Goal: Task Accomplishment & Management: Use online tool/utility

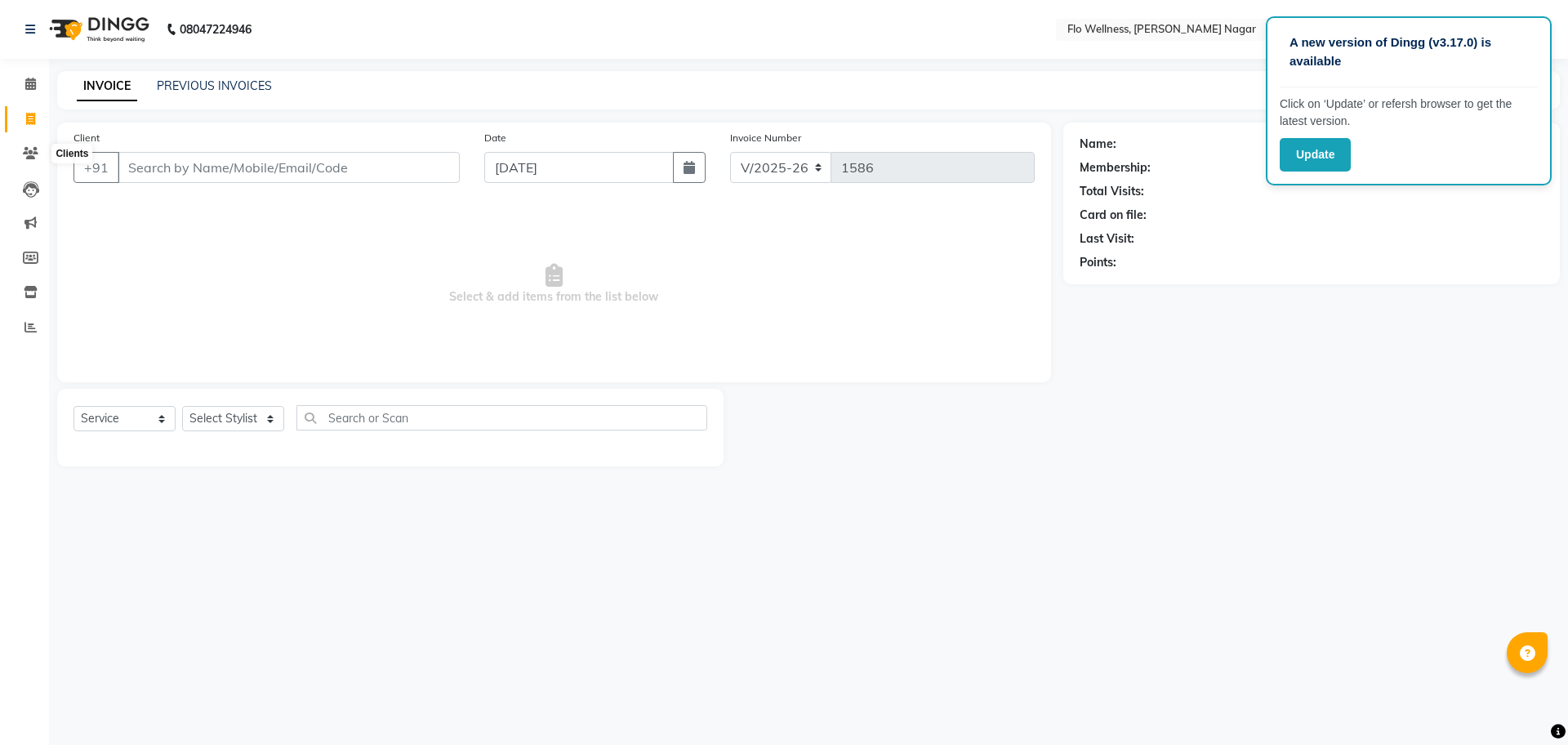
select select "4509"
select select "service"
click at [23, 251] on icon at bounding box center [30, 257] width 16 height 13
select select
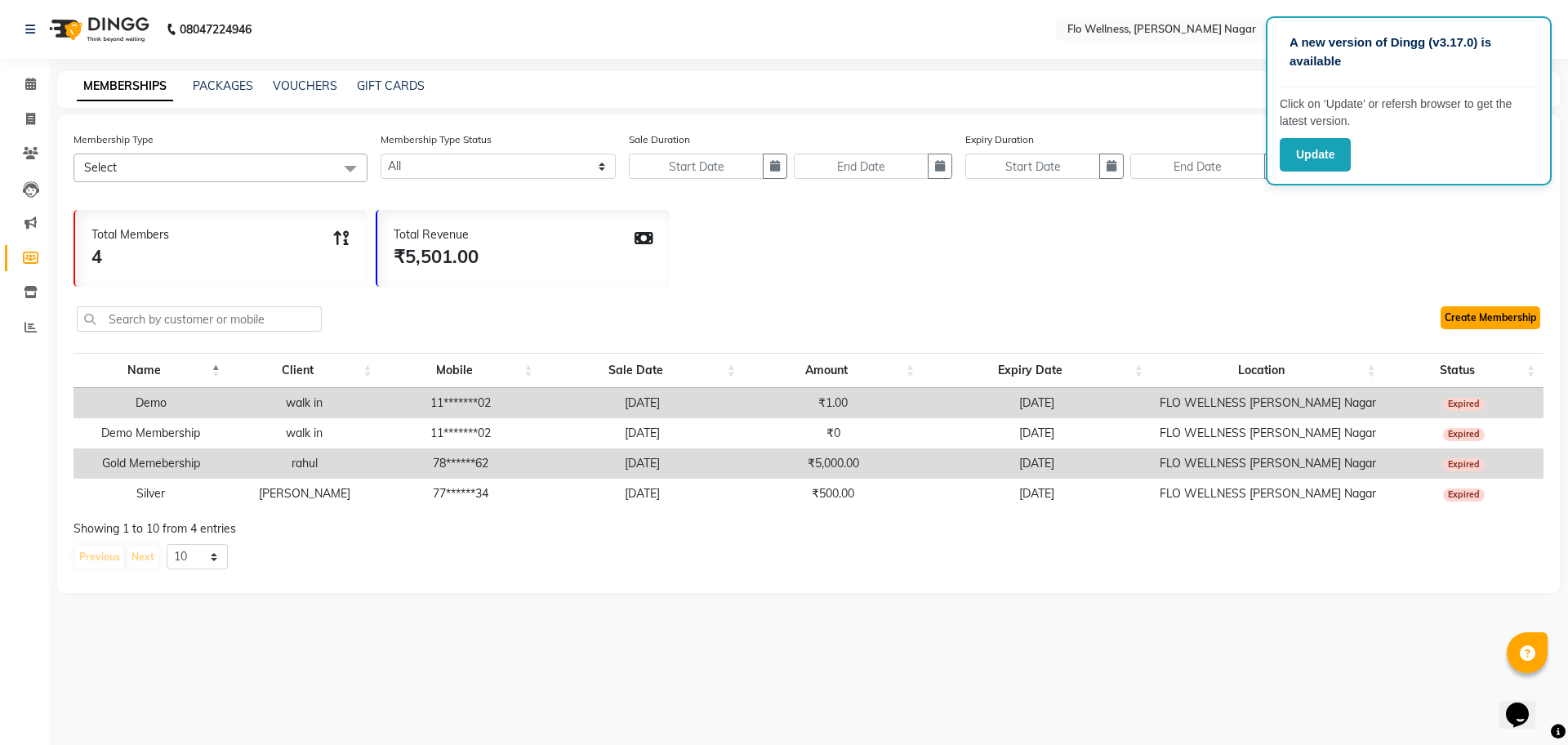
click at [1459, 312] on link "Create Membership" at bounding box center [1490, 317] width 99 height 23
click at [1301, 146] on button "Update" at bounding box center [1315, 155] width 71 height 33
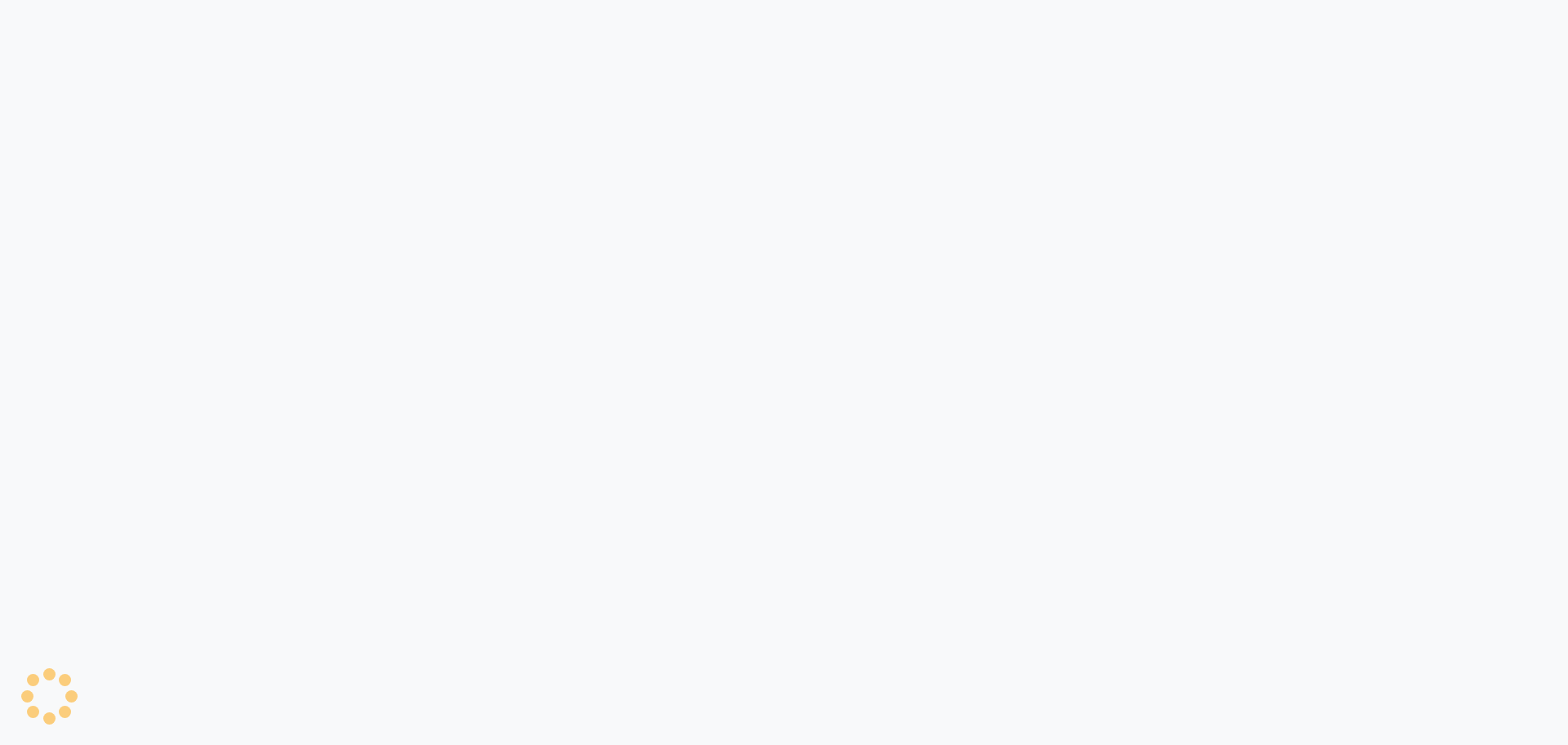
select select
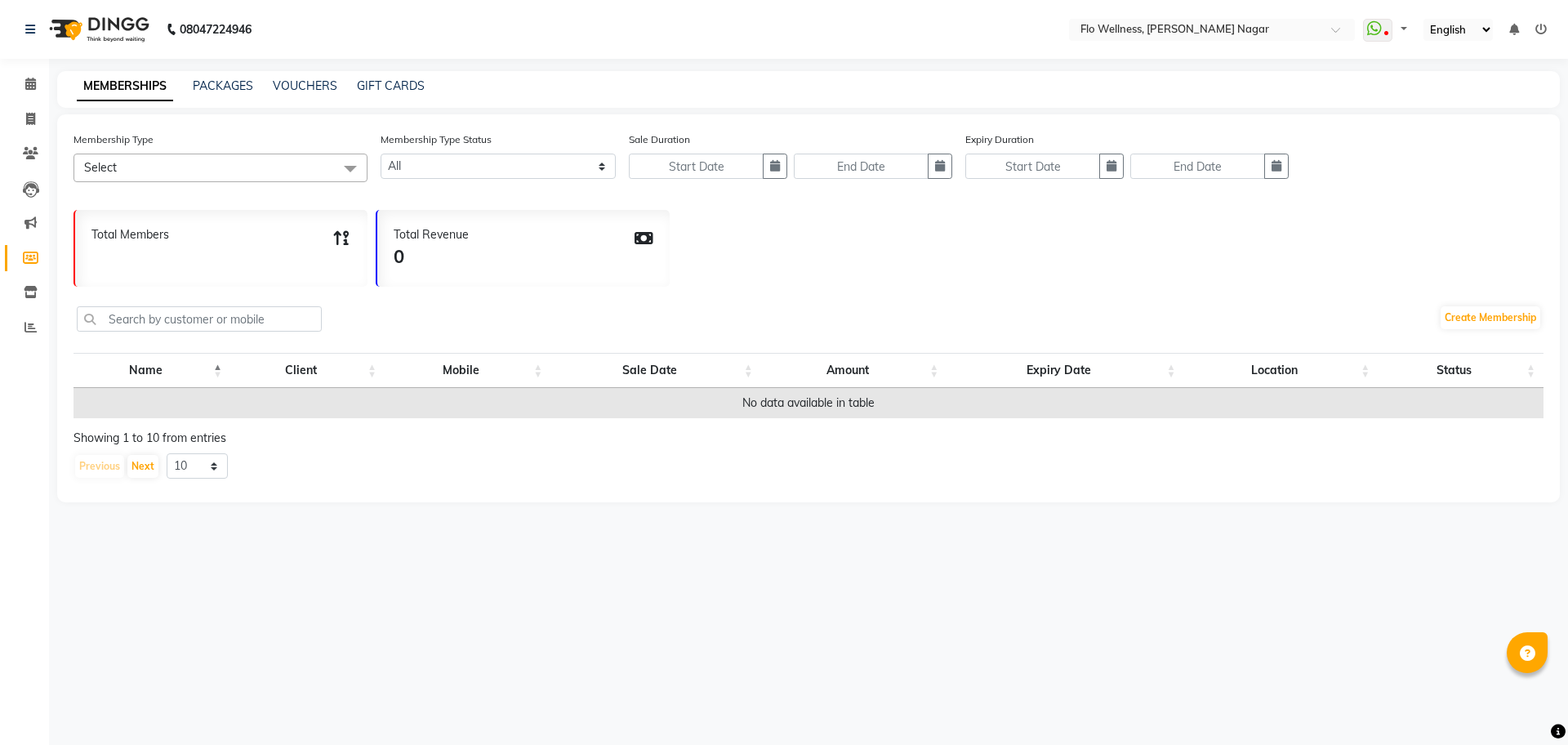
select select "en"
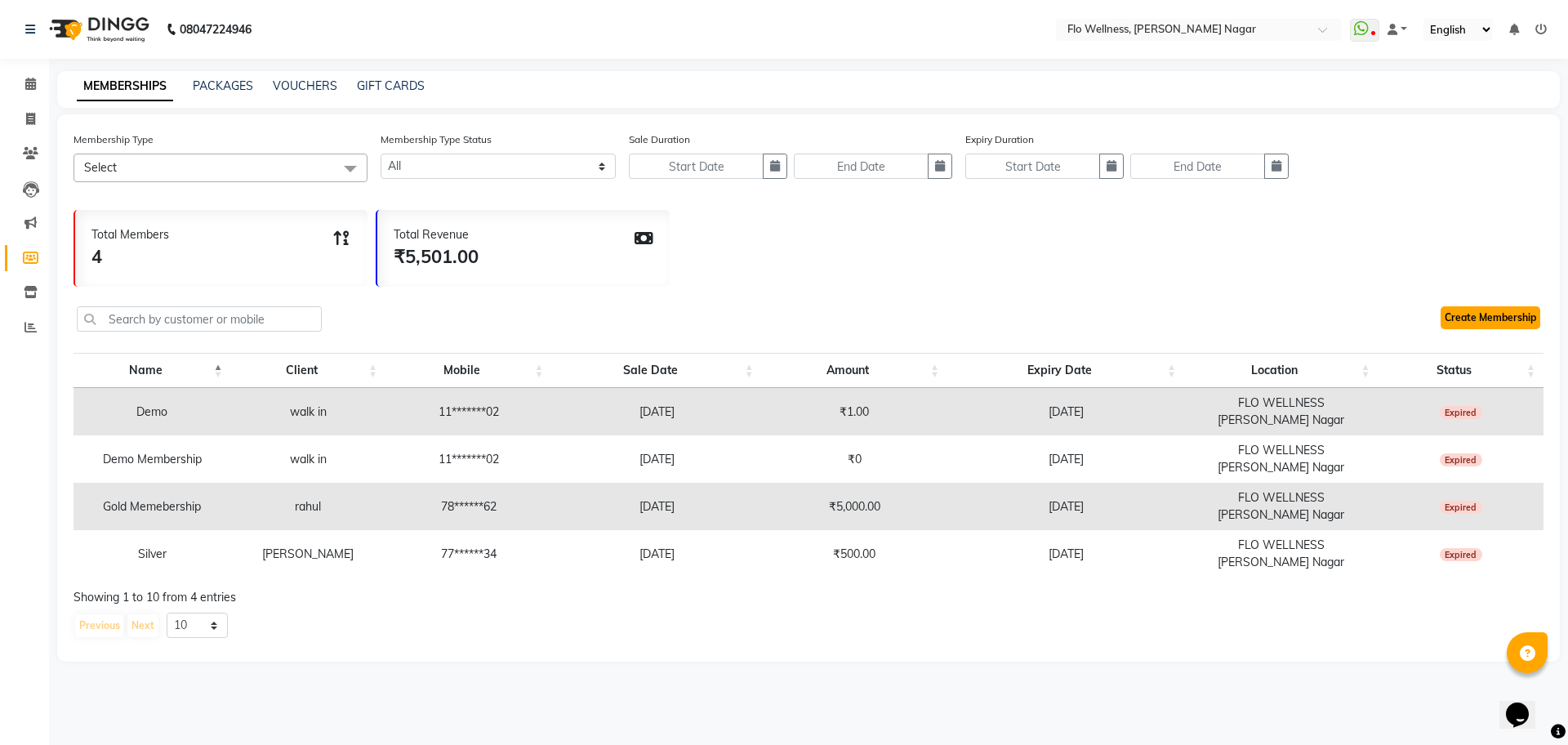
click at [1477, 313] on link "Create Membership" at bounding box center [1490, 317] width 99 height 23
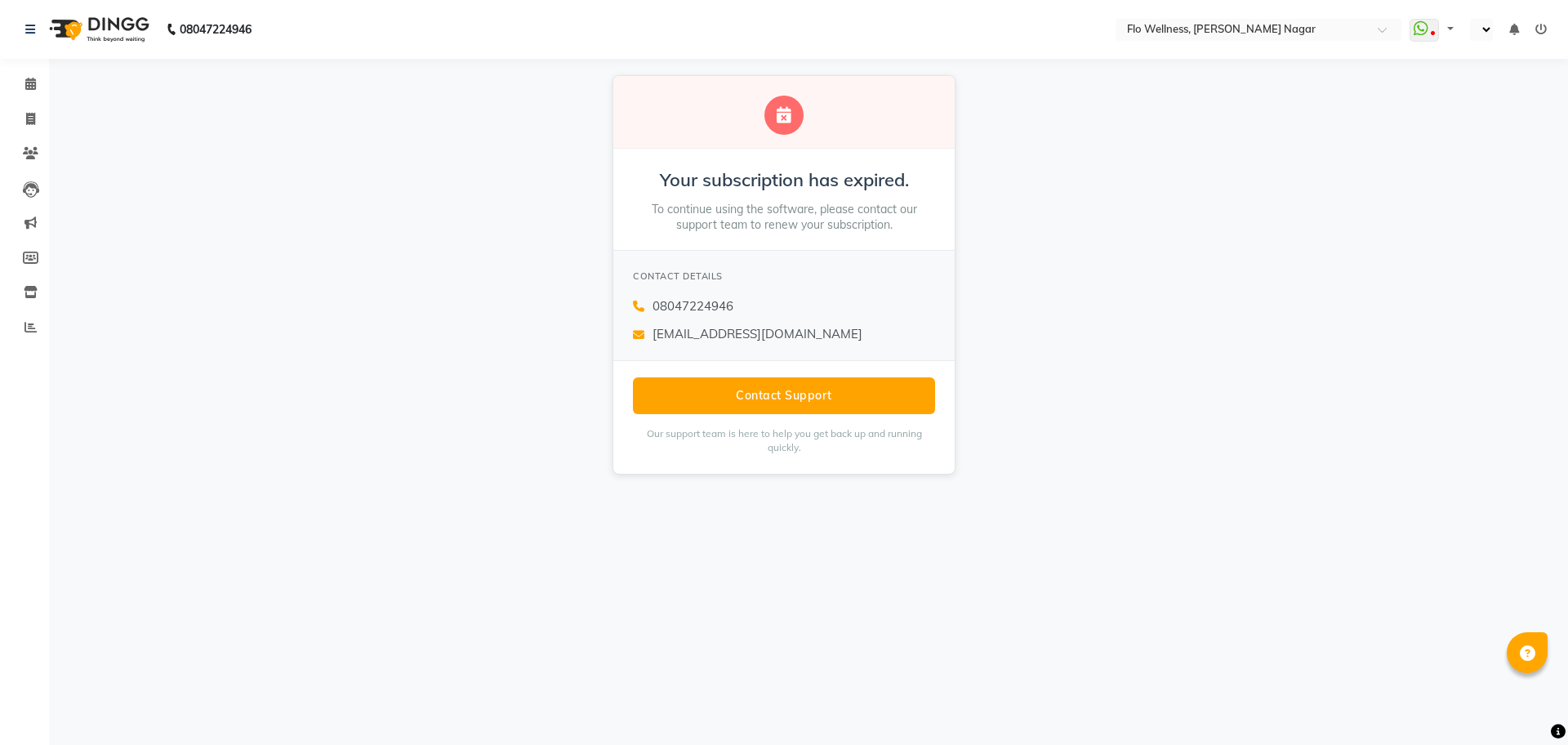
select select "en"
click at [37, 121] on span at bounding box center [31, 119] width 28 height 18
select select "service"
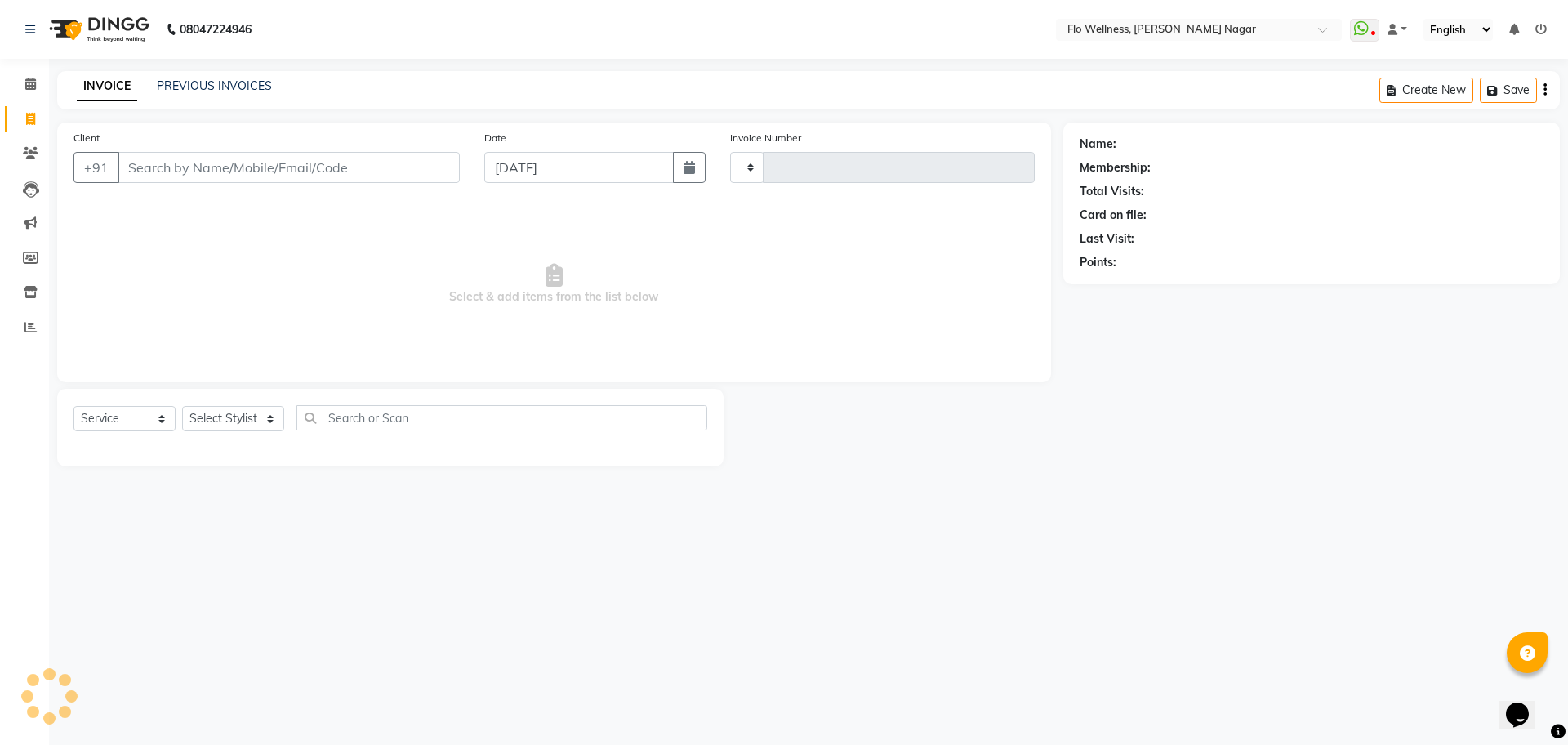
type input "1586"
select select "4509"
click at [33, 144] on span at bounding box center [31, 154] width 28 height 18
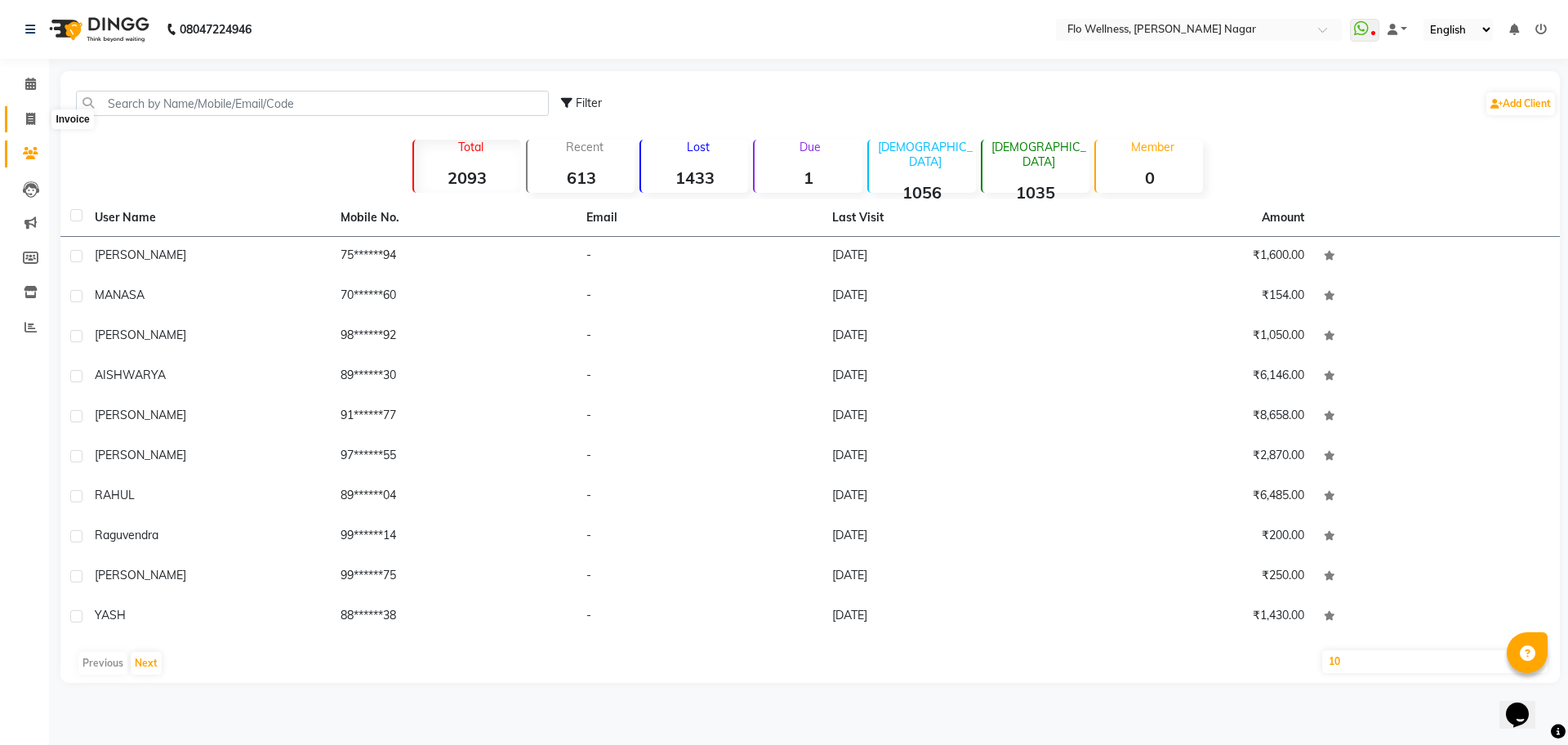
click at [32, 127] on span at bounding box center [31, 119] width 28 height 18
select select "service"
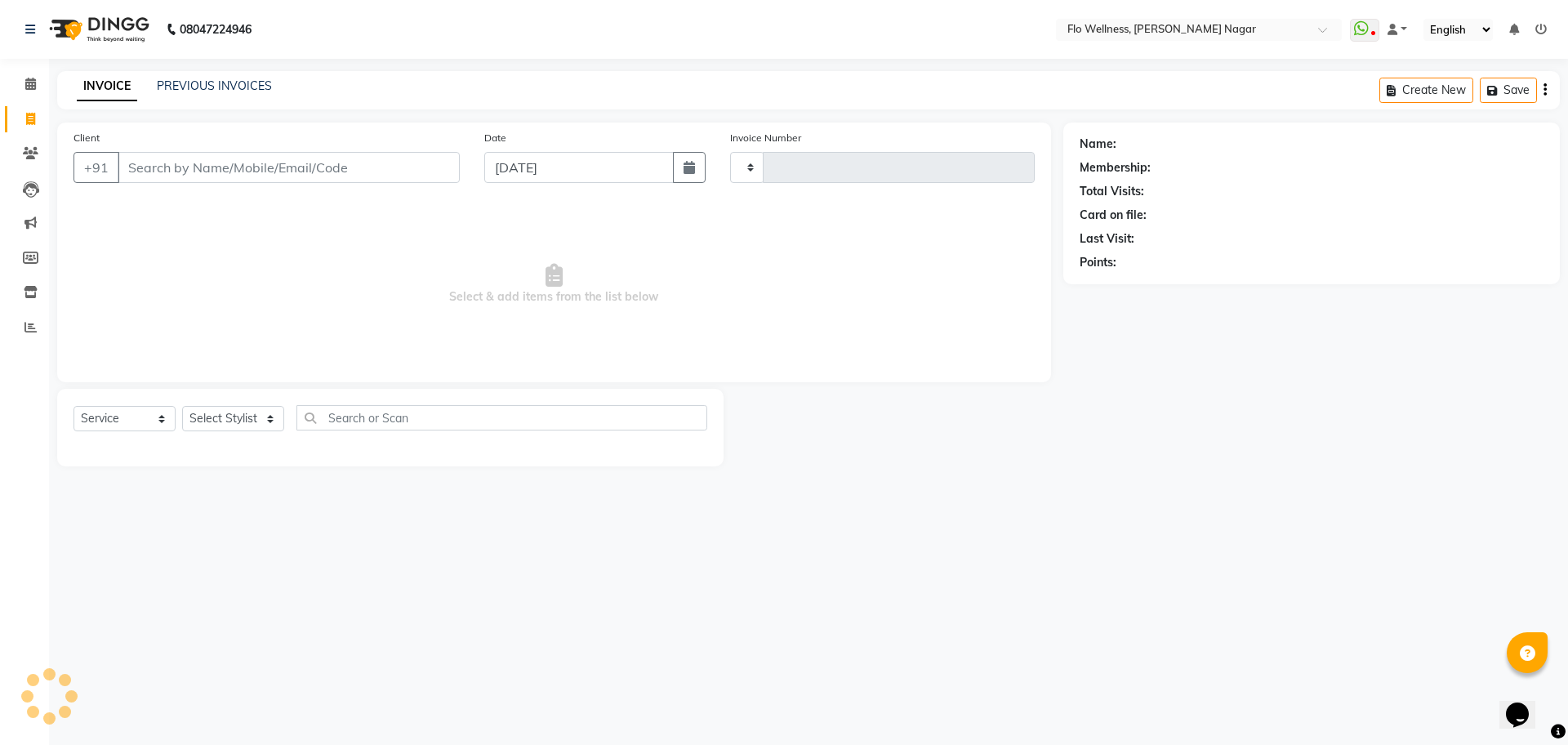
type input "1586"
select select "4509"
click at [288, 160] on input "Client" at bounding box center [289, 167] width 342 height 31
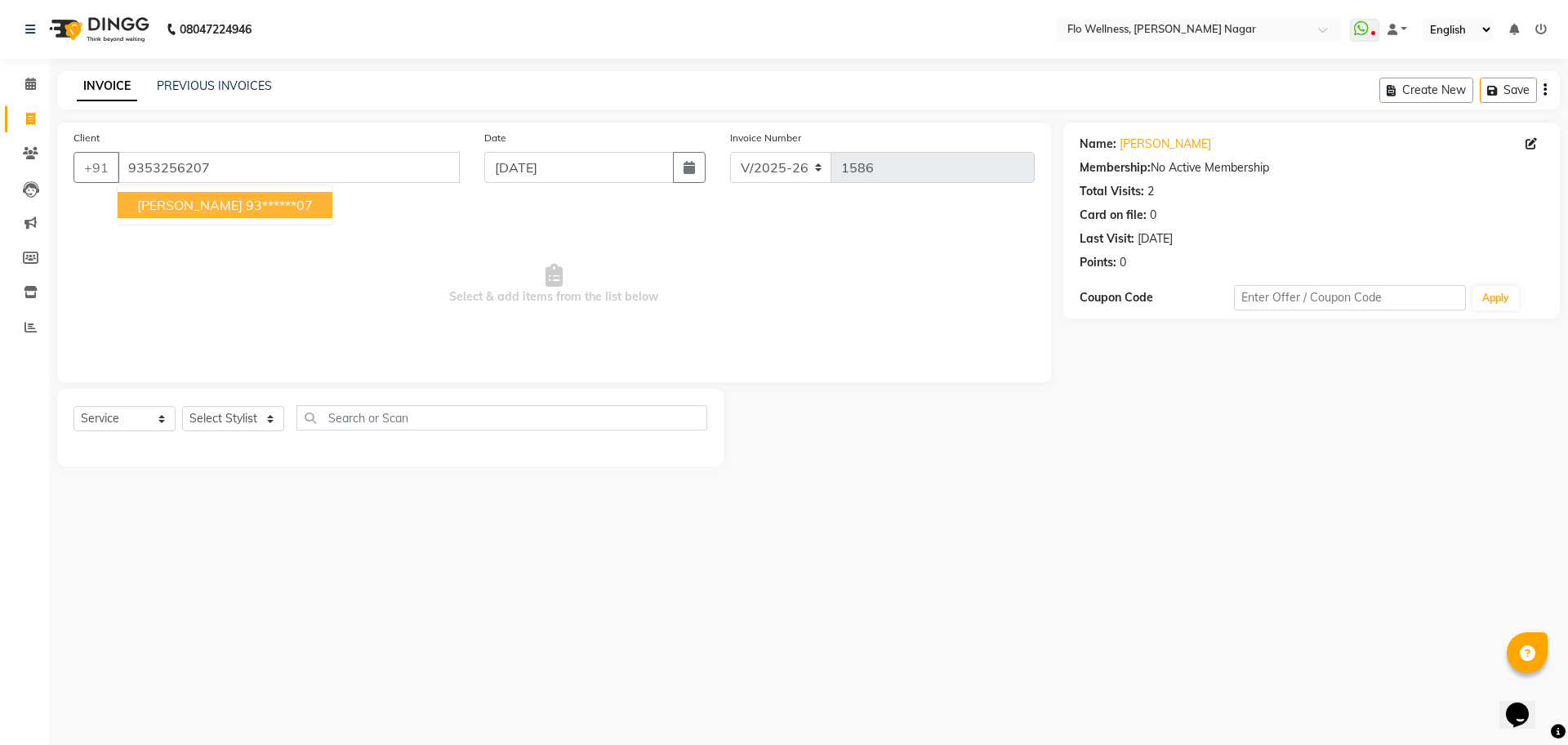
click at [245, 201] on ngb-highlight "93******07" at bounding box center [279, 205] width 67 height 17
type input "93******07"
click at [233, 410] on select "Select Stylist Bhrigu kalita Mani R Mohd Kaif Naved Ali Nitu Nivedini Rihan Sum…" at bounding box center [233, 418] width 102 height 25
select select "89638"
click at [182, 406] on select "Select Stylist Bhrigu kalita Mani R Mohd Kaif Naved Ali Nitu Nivedini Rihan Sum…" at bounding box center [233, 418] width 102 height 25
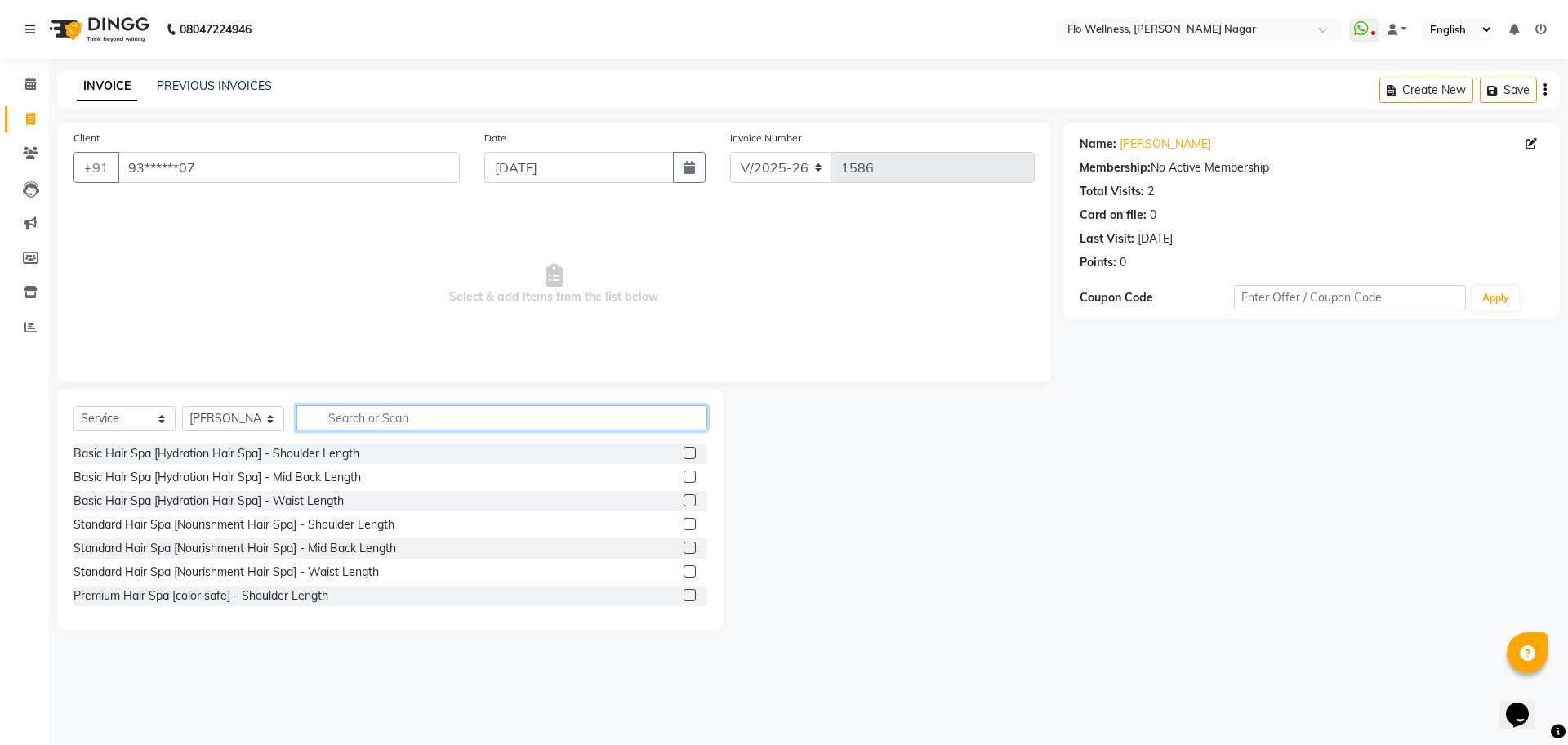
click at [471, 423] on input "text" at bounding box center [502, 418] width 411 height 25
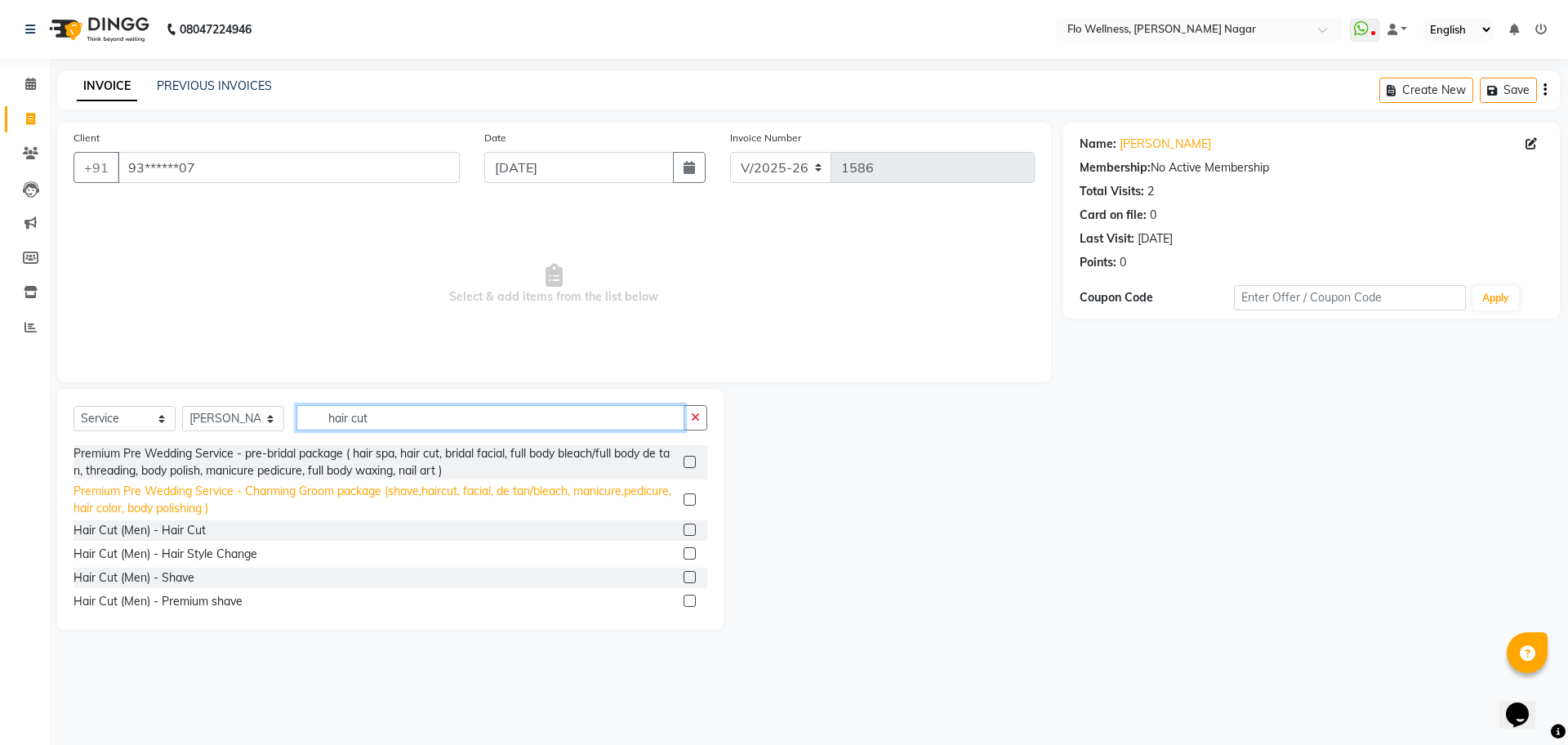
scroll to position [205, 0]
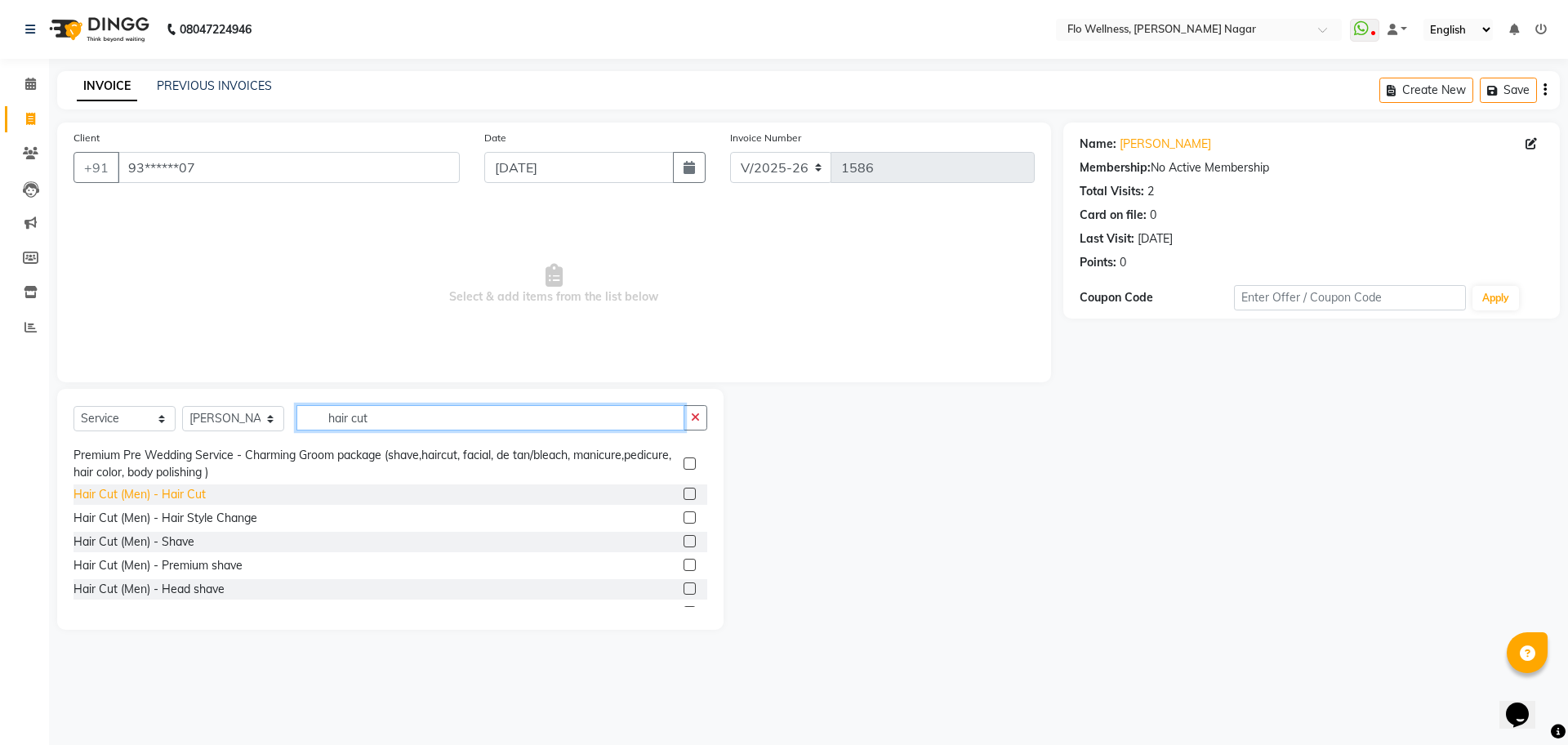
type input "hair cut"
click at [168, 487] on div "Hair Cut (Men) - Hair Cut" at bounding box center [139, 494] width 132 height 18
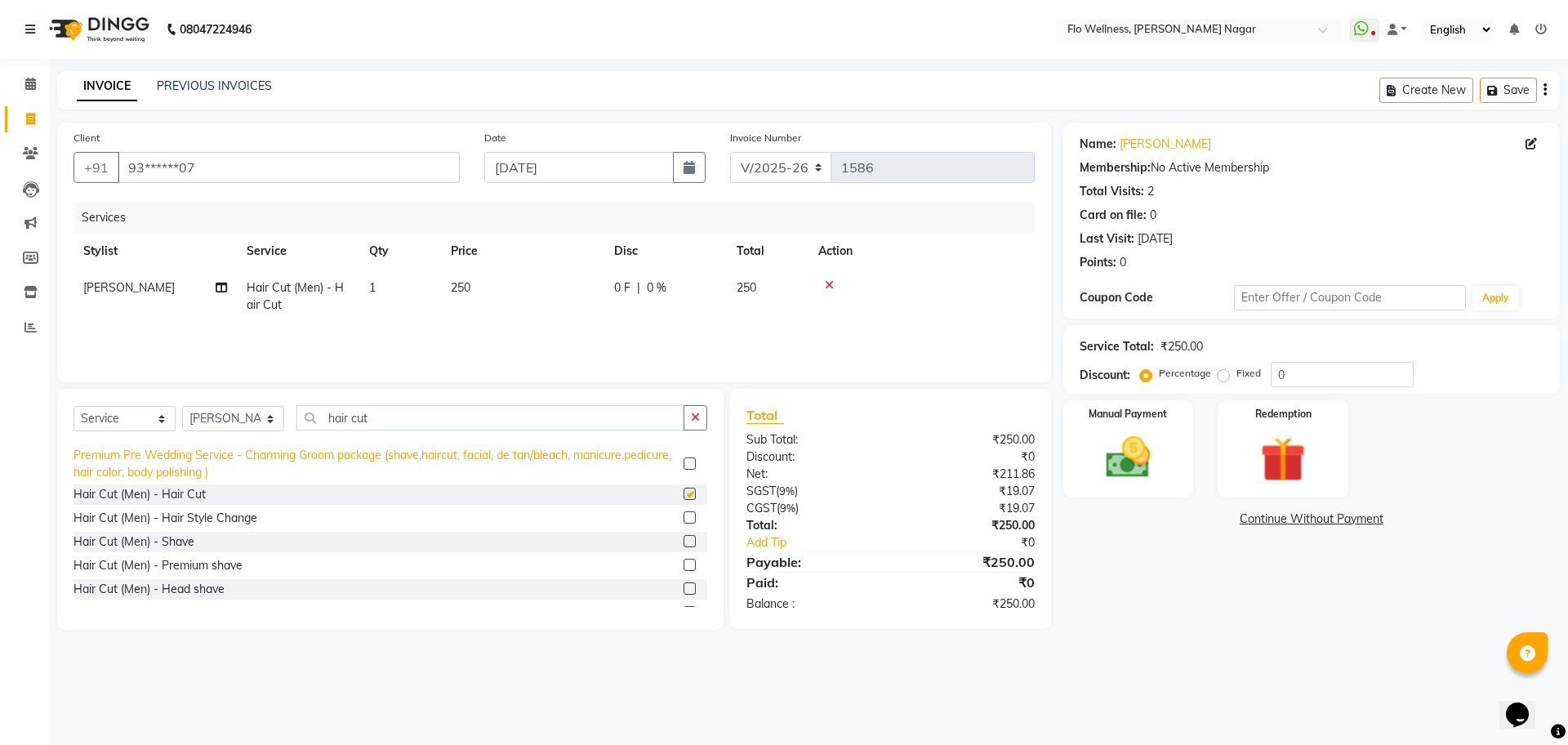
checkbox input "false"
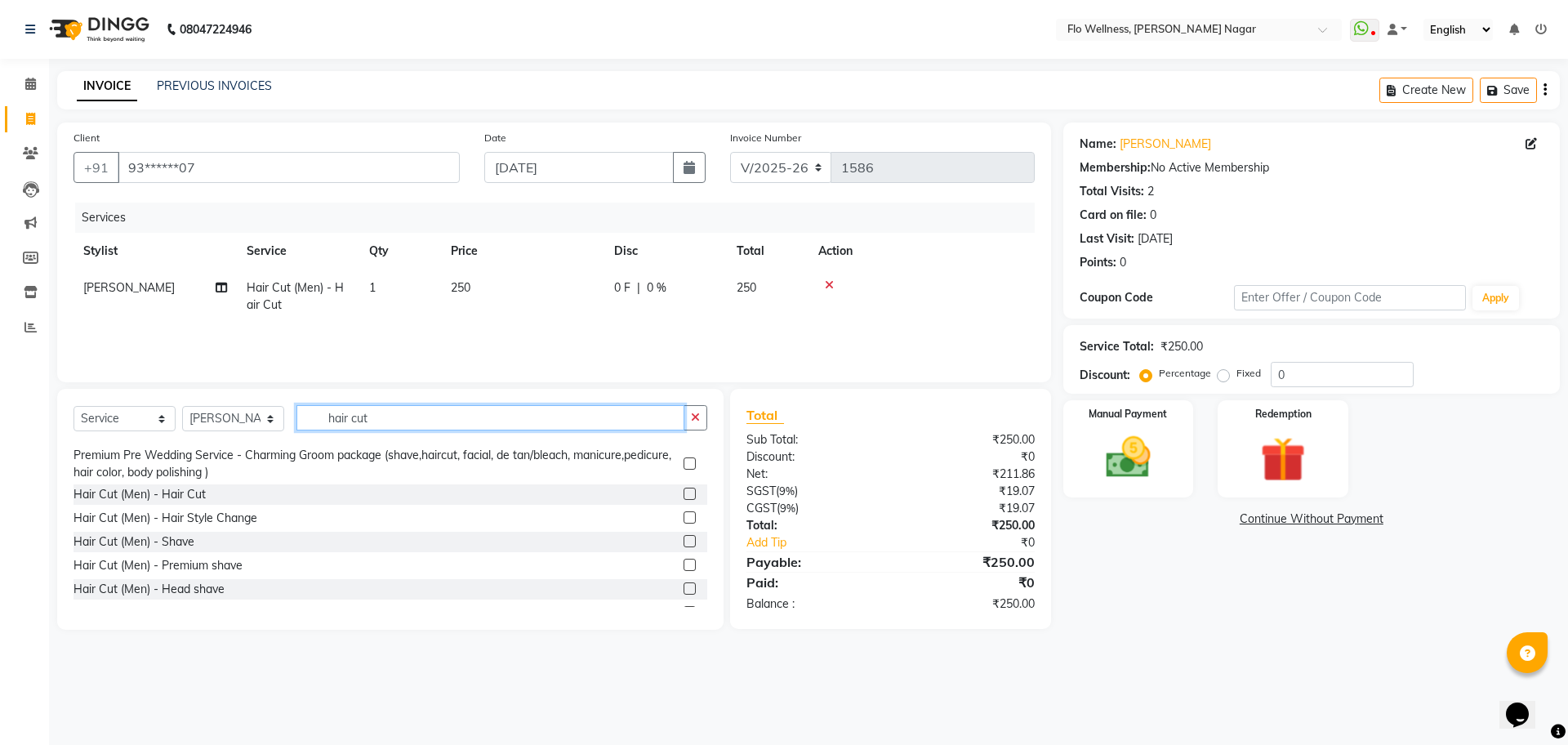
click at [442, 413] on input "hair cut" at bounding box center [490, 418] width 388 height 25
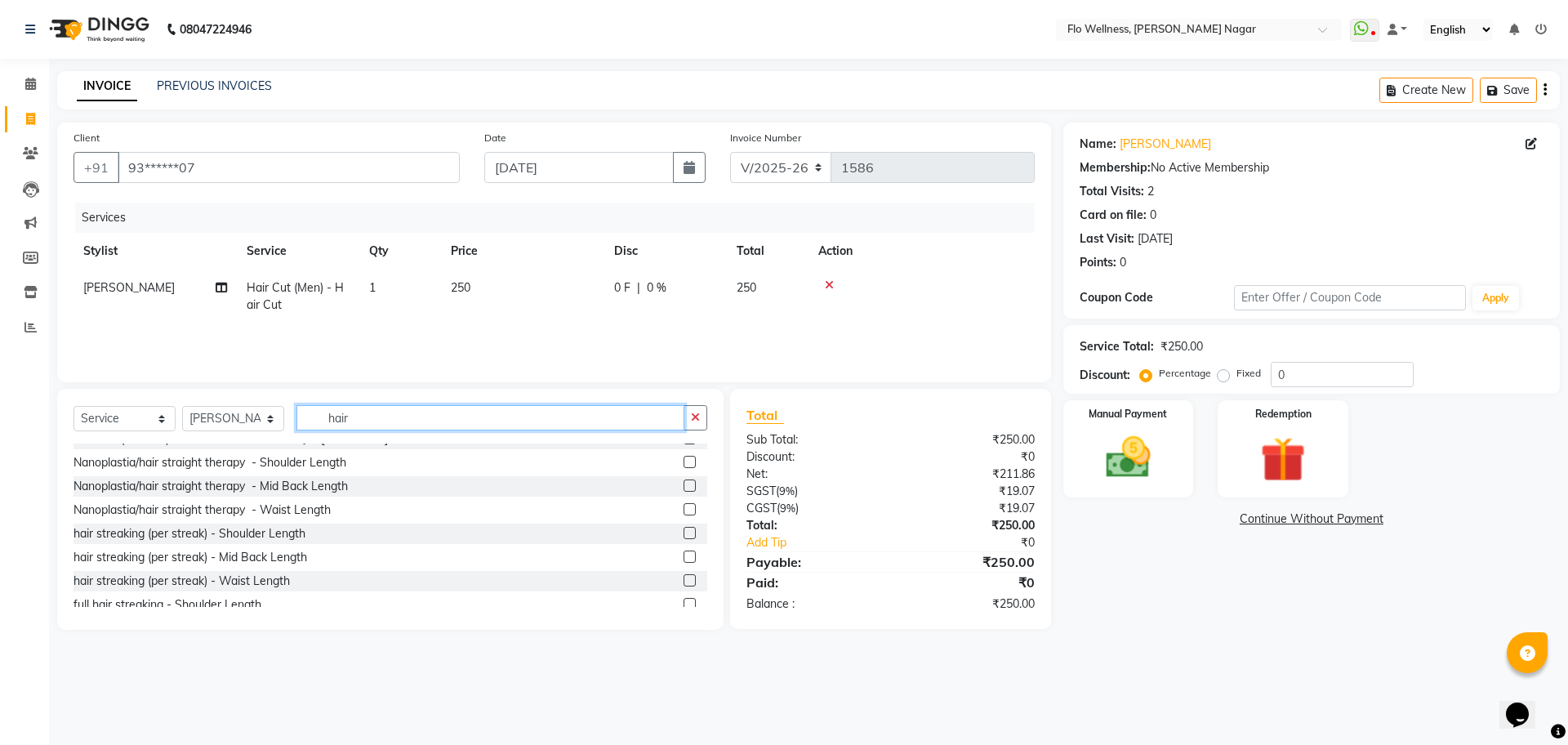
scroll to position [773, 0]
type input "h"
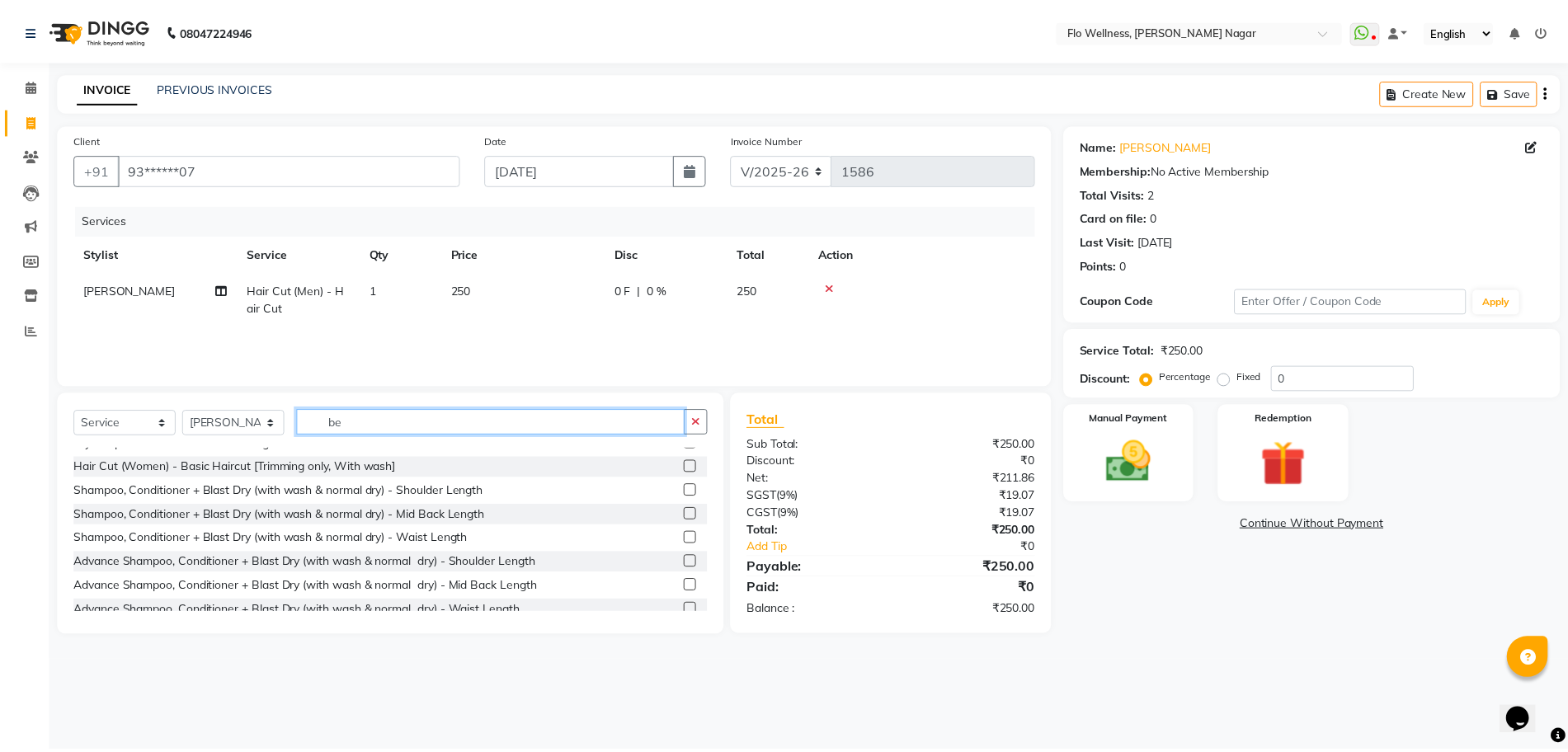
scroll to position [0, 0]
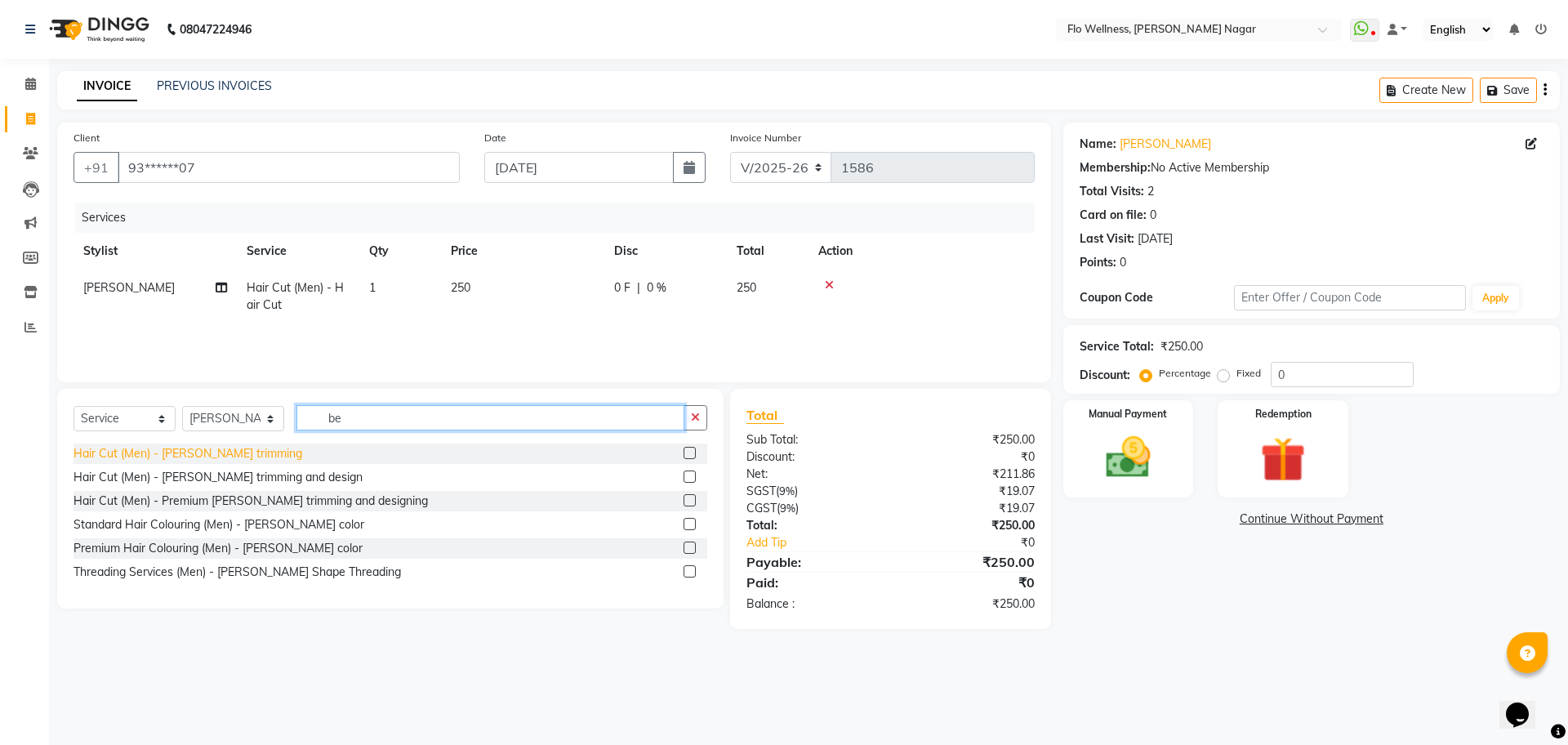
type input "be"
click at [189, 448] on div "Hair Cut (Men) - Beard trimming" at bounding box center [188, 454] width 229 height 18
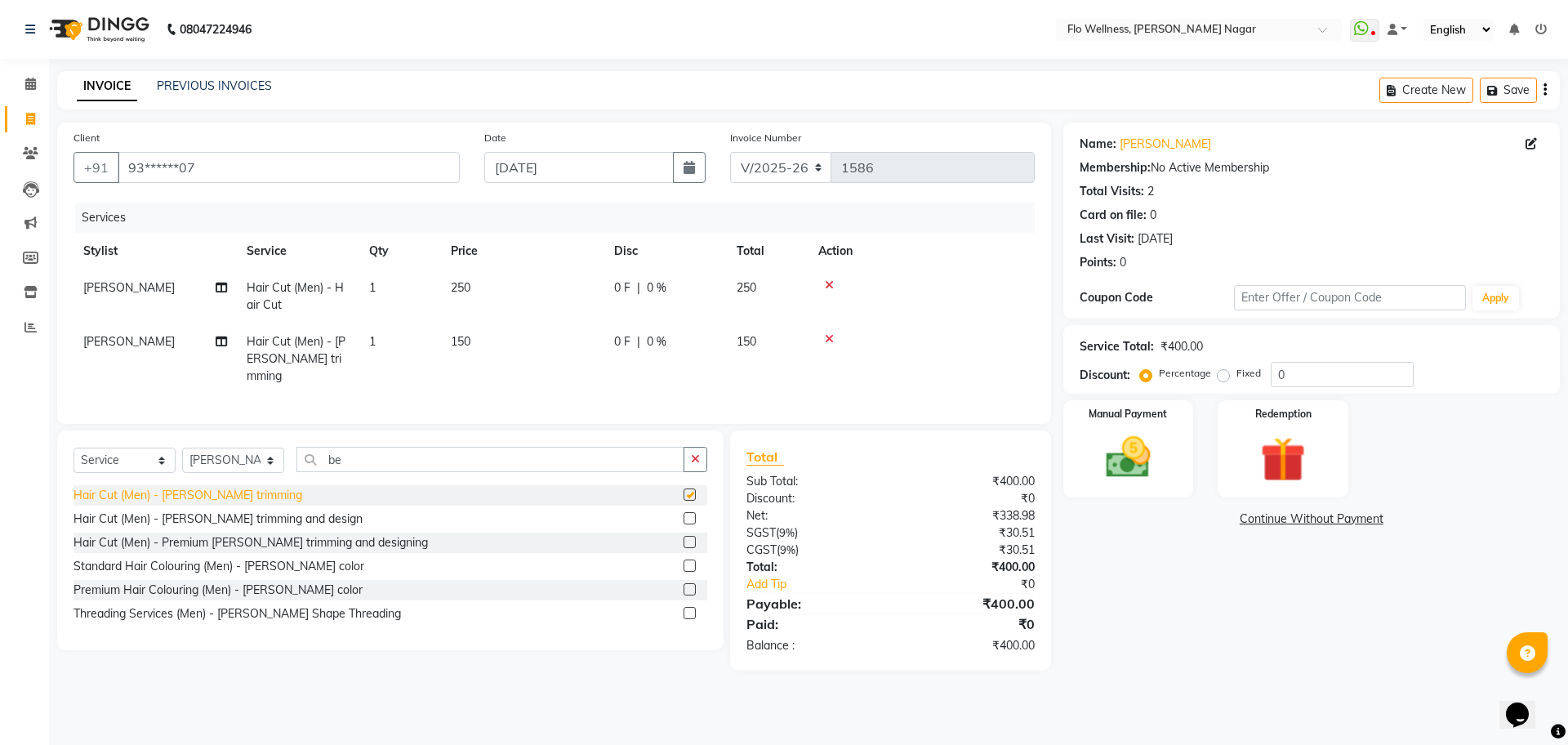
checkbox input "false"
click at [1138, 459] on img at bounding box center [1128, 457] width 76 height 54
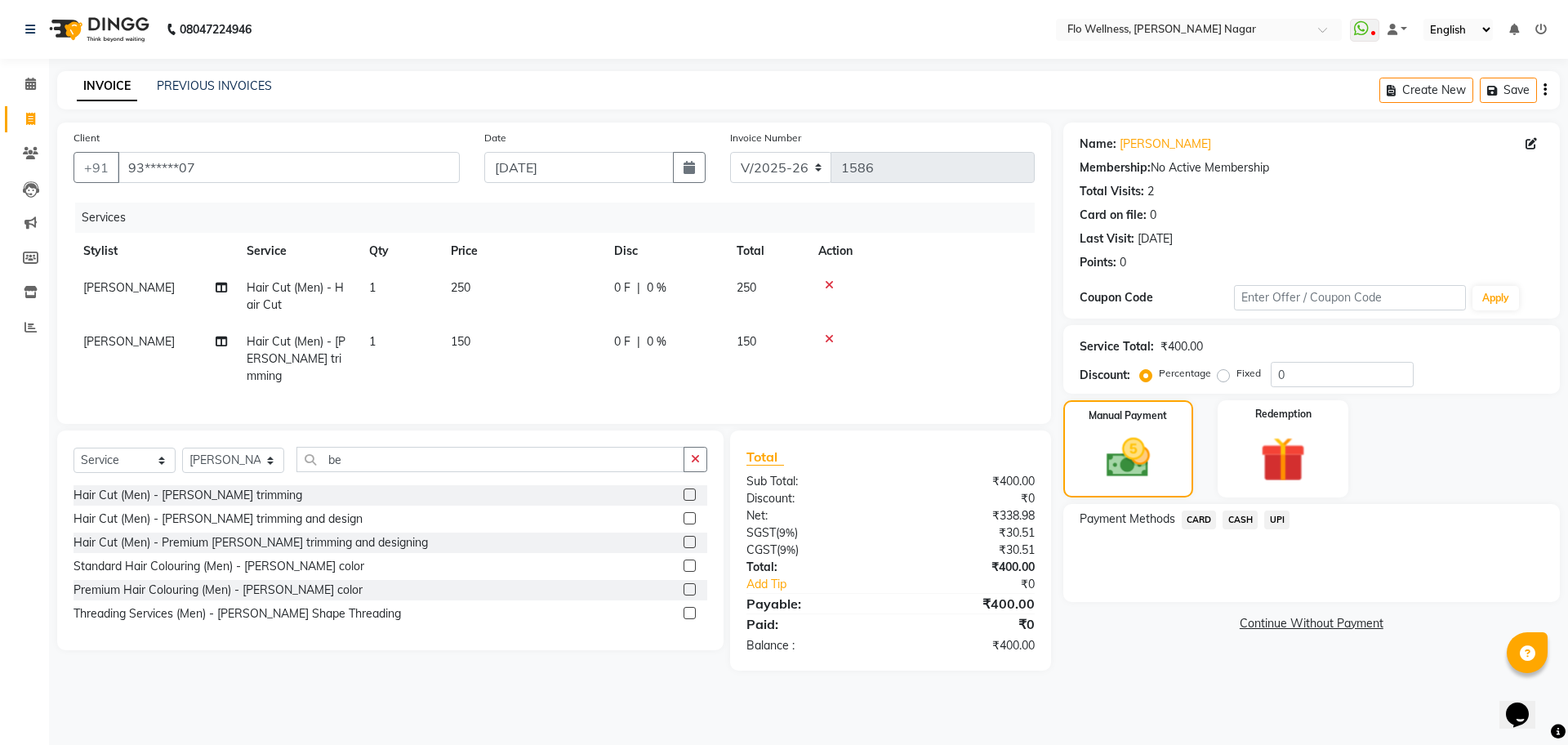
click at [1268, 519] on span "UPI" at bounding box center [1277, 519] width 25 height 18
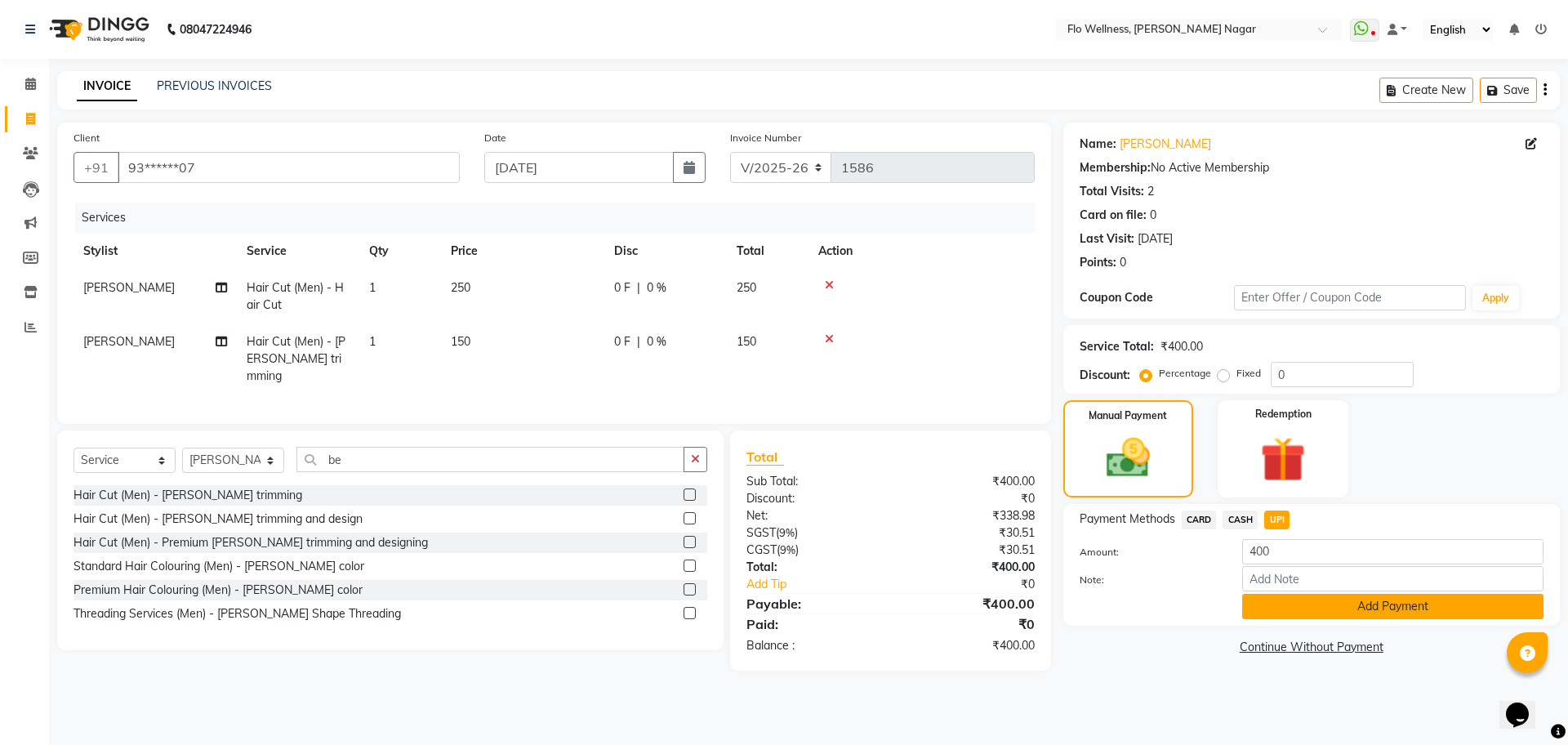
click at [1348, 604] on button "Add Payment" at bounding box center [1393, 606] width 301 height 25
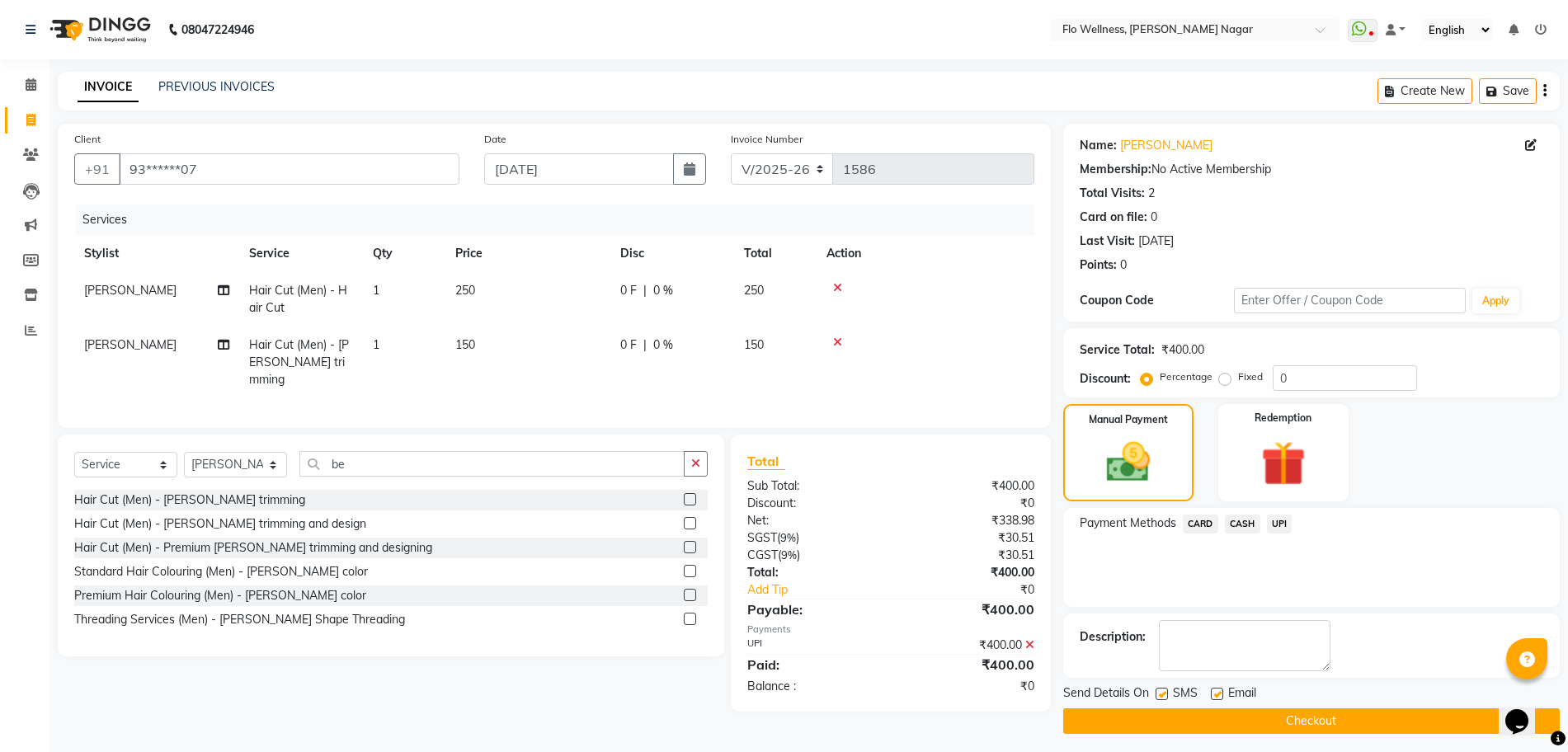
click at [1385, 721] on button "Checkout" at bounding box center [1312, 721] width 497 height 25
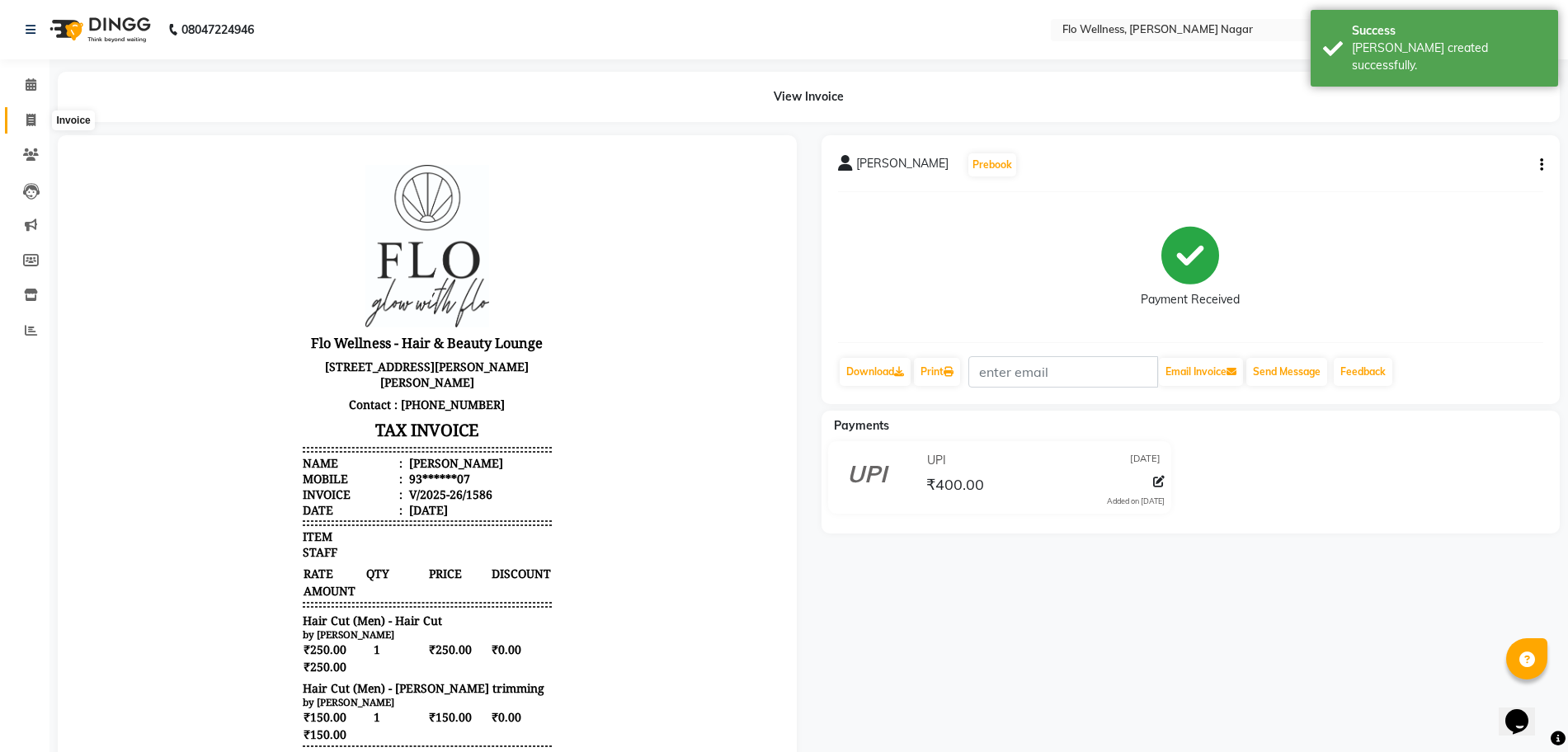
click at [30, 126] on icon at bounding box center [30, 120] width 9 height 13
select select "4509"
select select "service"
